Goal: Transaction & Acquisition: Purchase product/service

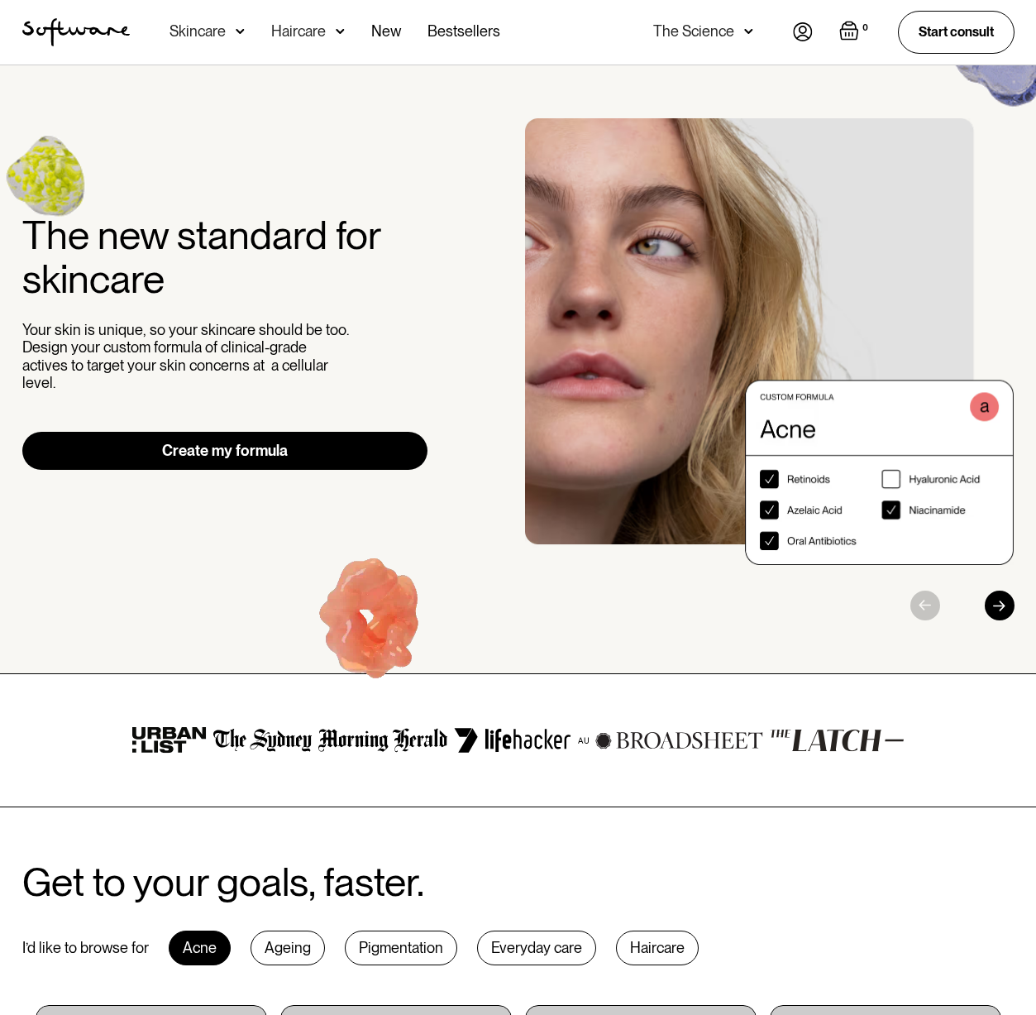
click at [239, 27] on img at bounding box center [240, 31] width 9 height 17
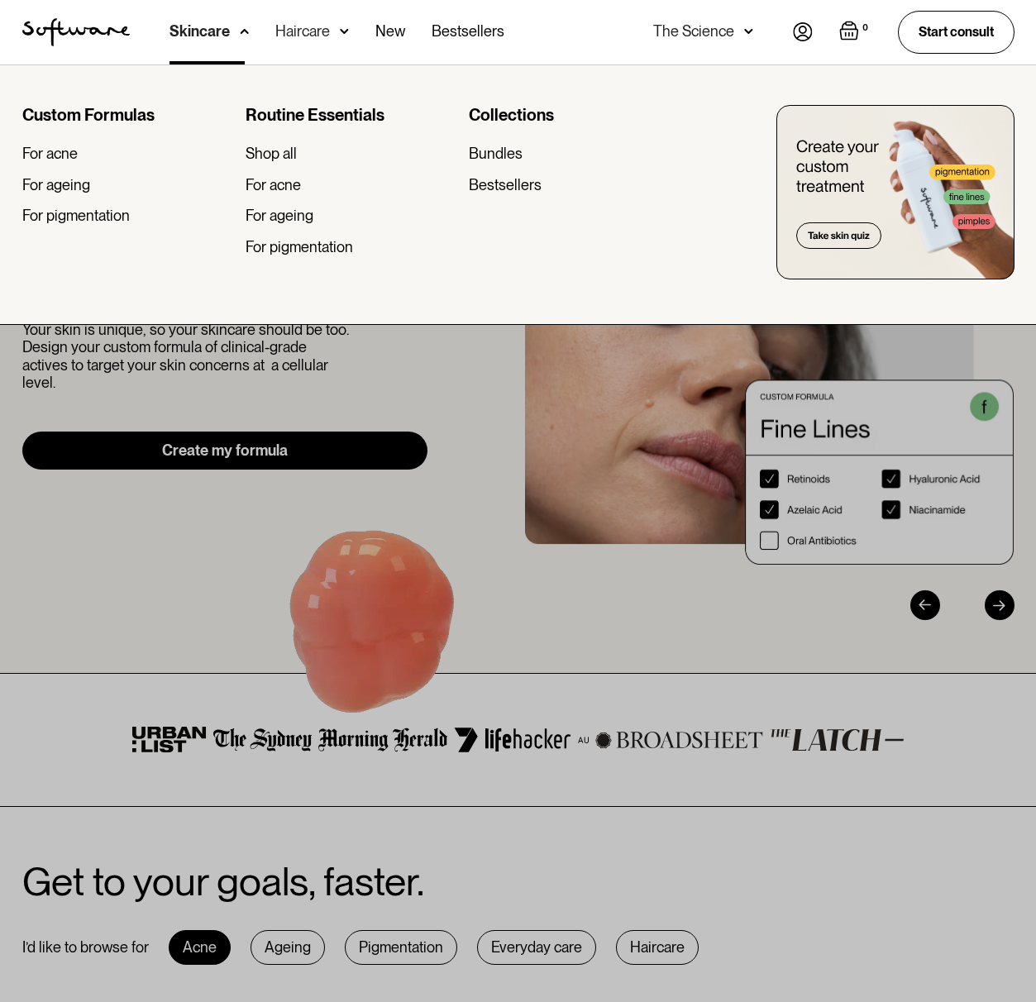
click at [240, 27] on img at bounding box center [244, 31] width 9 height 17
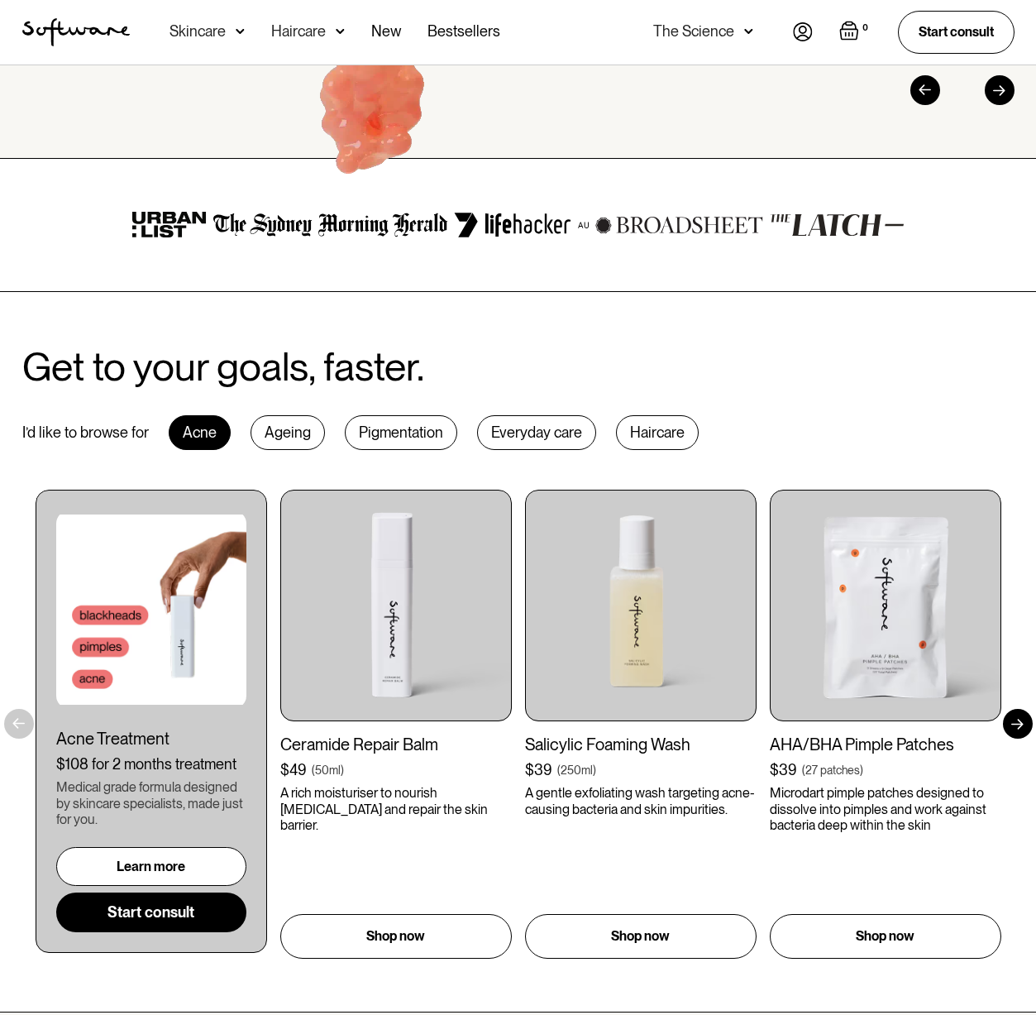
scroll to position [817, 0]
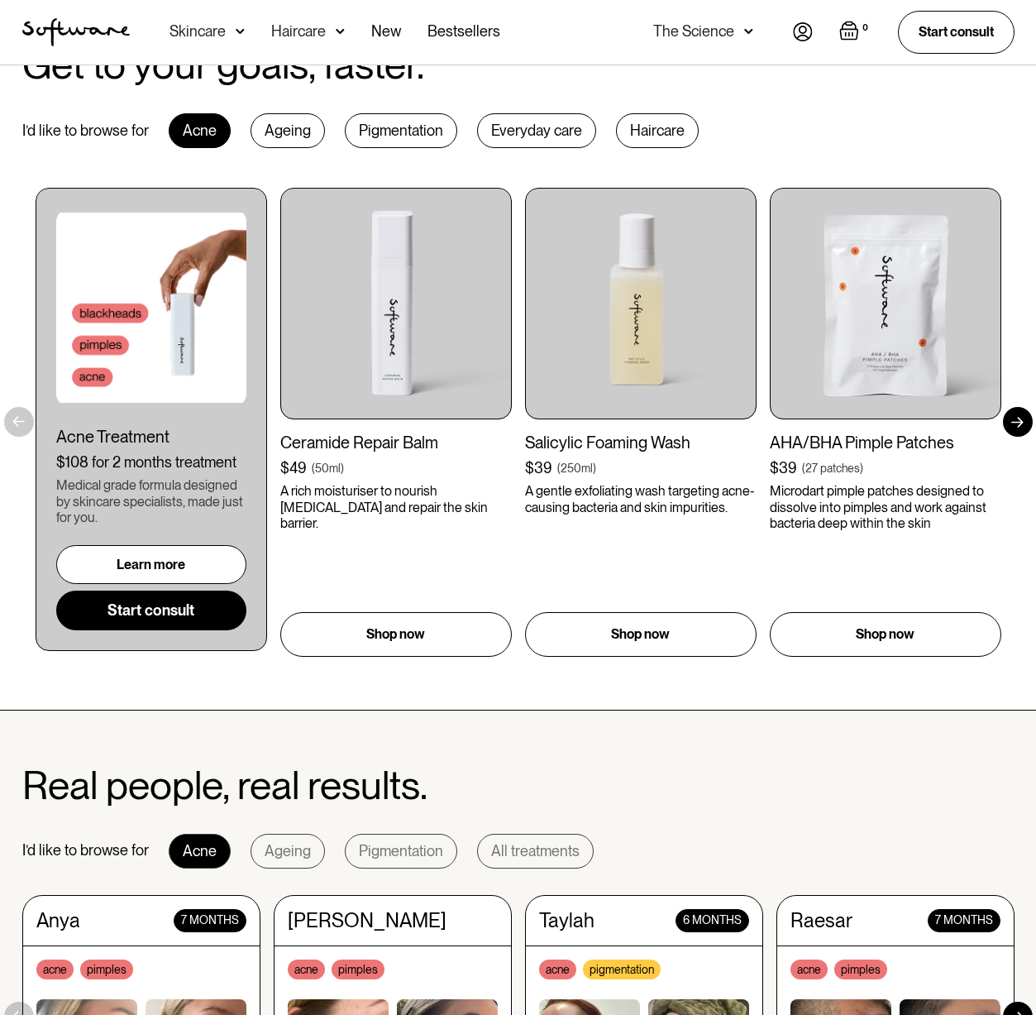
click at [762, 126] on div "Get to your goals, faster. I’d like to browse for Acne Ageing Pigmentation Ever…" at bounding box center [518, 350] width 1032 height 614
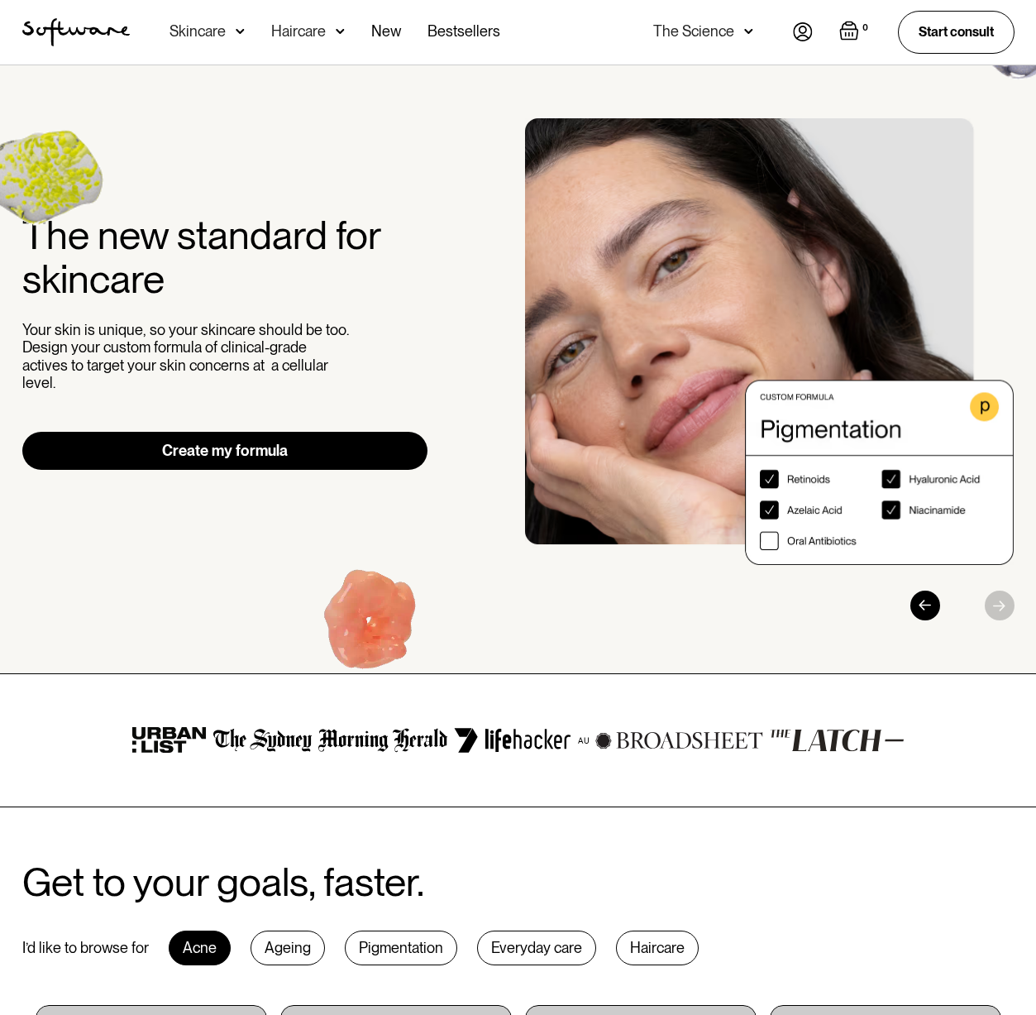
click at [231, 25] on div "Skincare" at bounding box center [207, 32] width 75 height 64
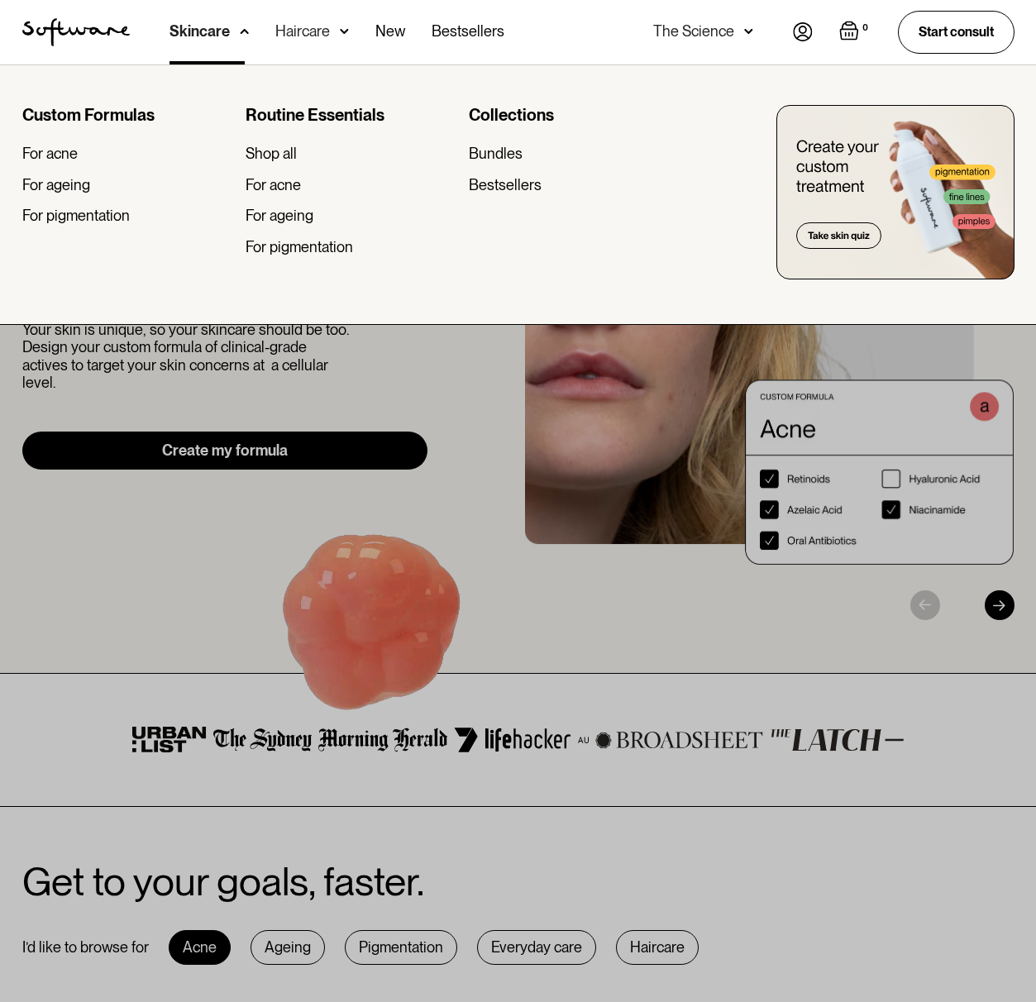
click at [478, 445] on div at bounding box center [518, 565] width 1036 height 1002
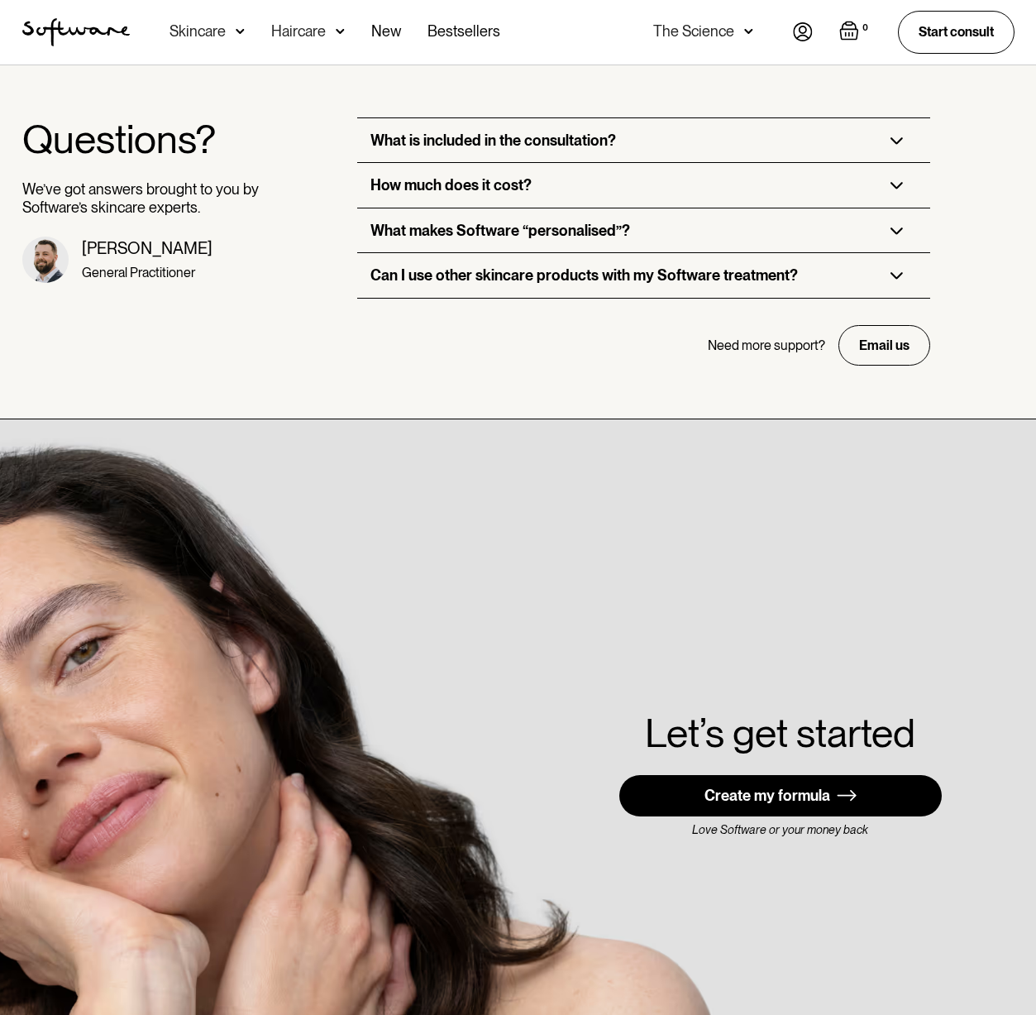
scroll to position [4530, 0]
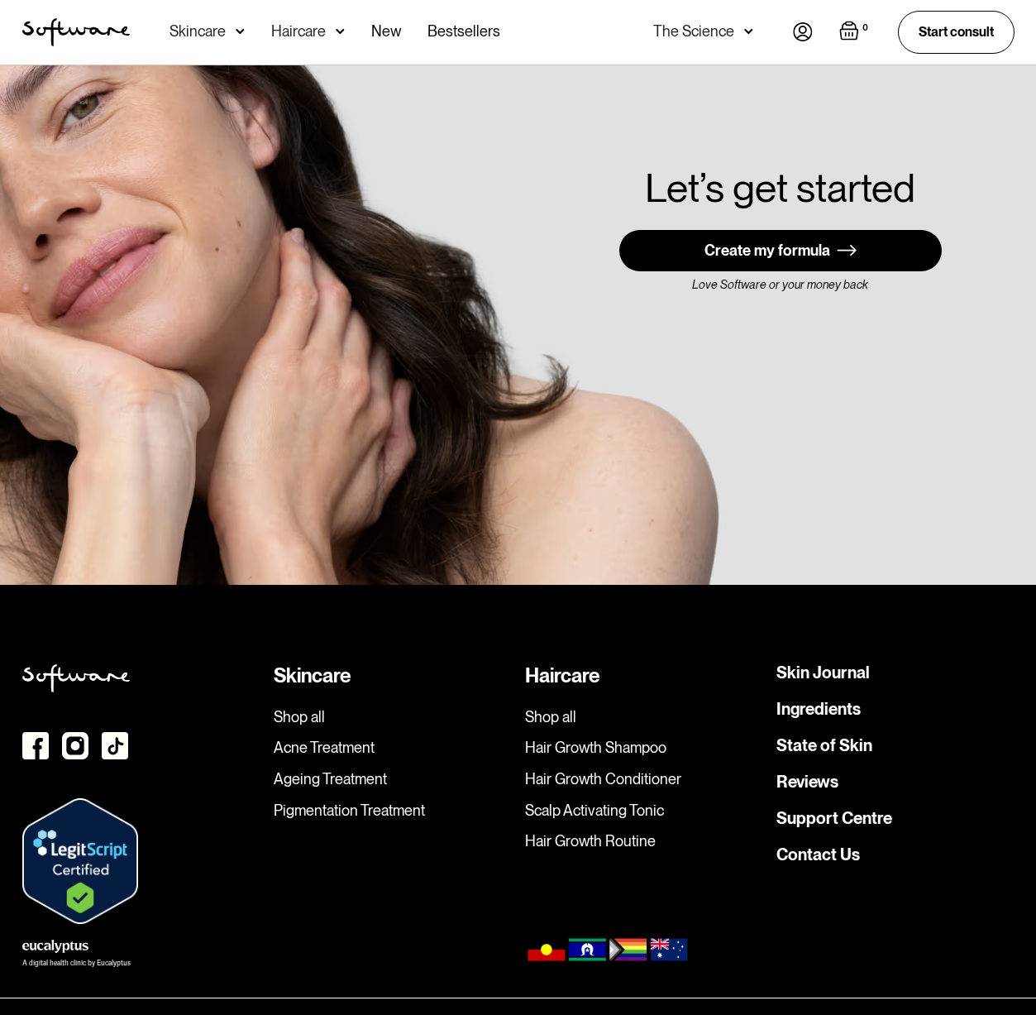
click at [389, 852] on div "Skincare Shop all Acne Treatment Ageing Treatment Pigmentation Treatment" at bounding box center [393, 794] width 238 height 260
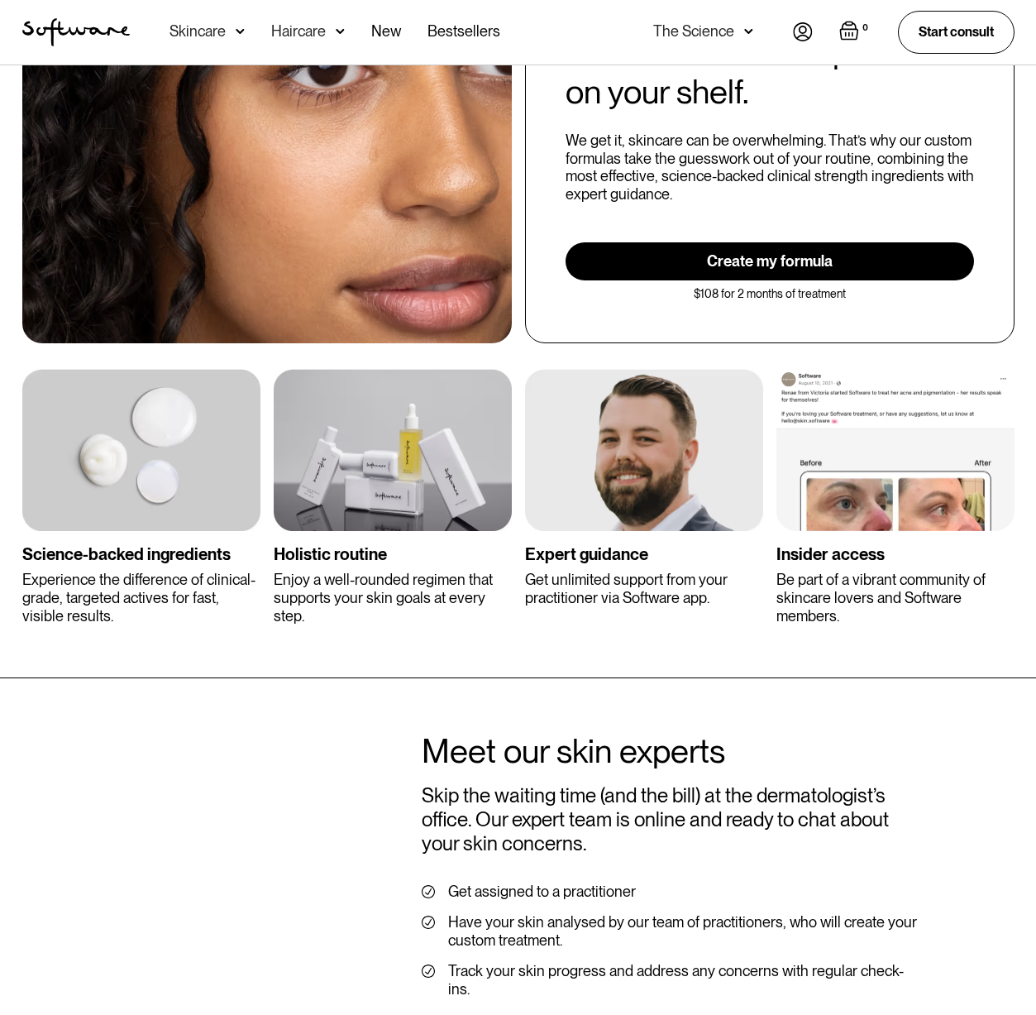
scroll to position [0, 0]
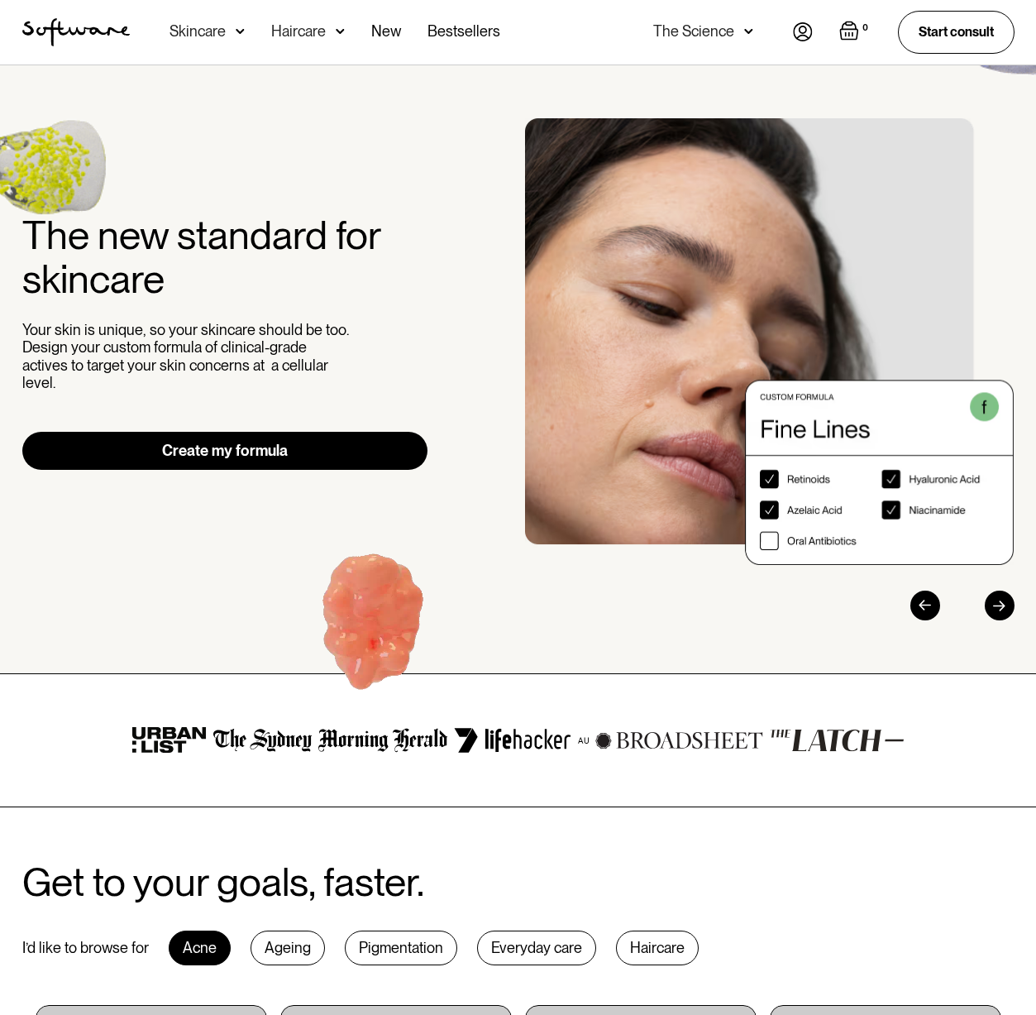
click at [385, 184] on div "The new standard for skincare Your skin is unique, so your skincare should be t…" at bounding box center [518, 369] width 1032 height 502
